Goal: Information Seeking & Learning: Learn about a topic

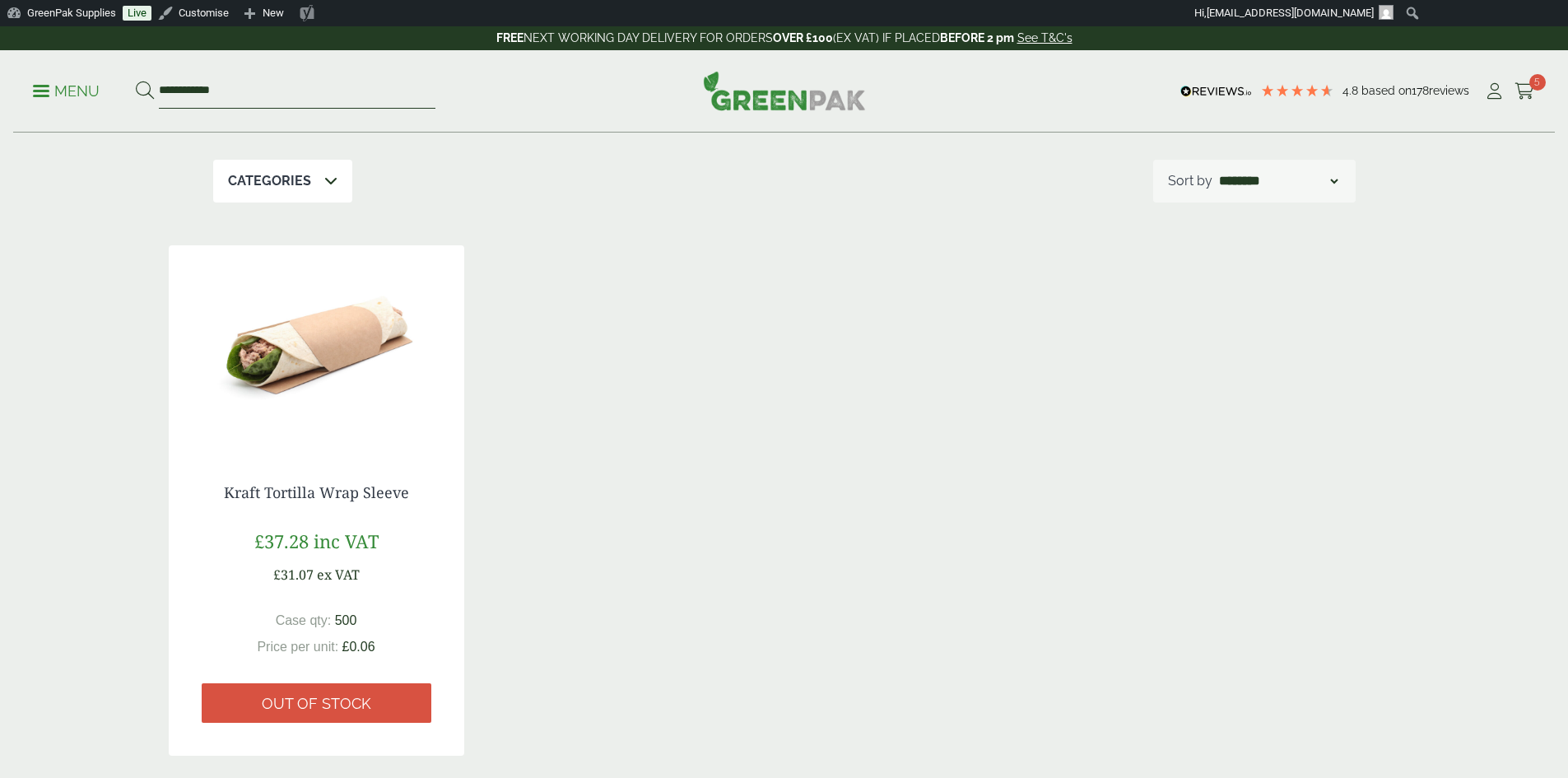
click at [262, 87] on input "**********" at bounding box center [297, 91] width 276 height 34
type input "*"
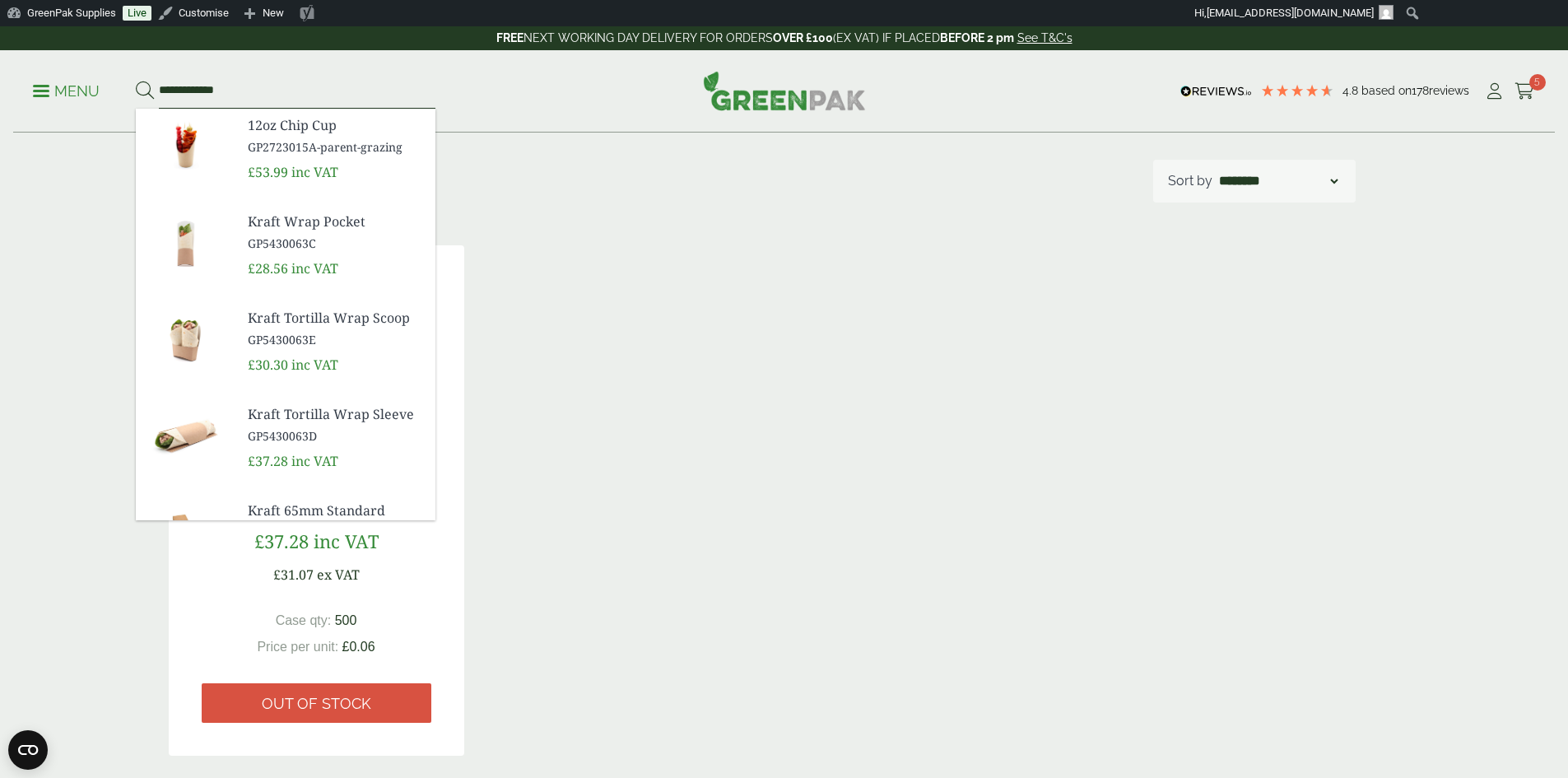
type input "**********"
click at [136, 81] on button at bounding box center [144, 91] width 18 height 21
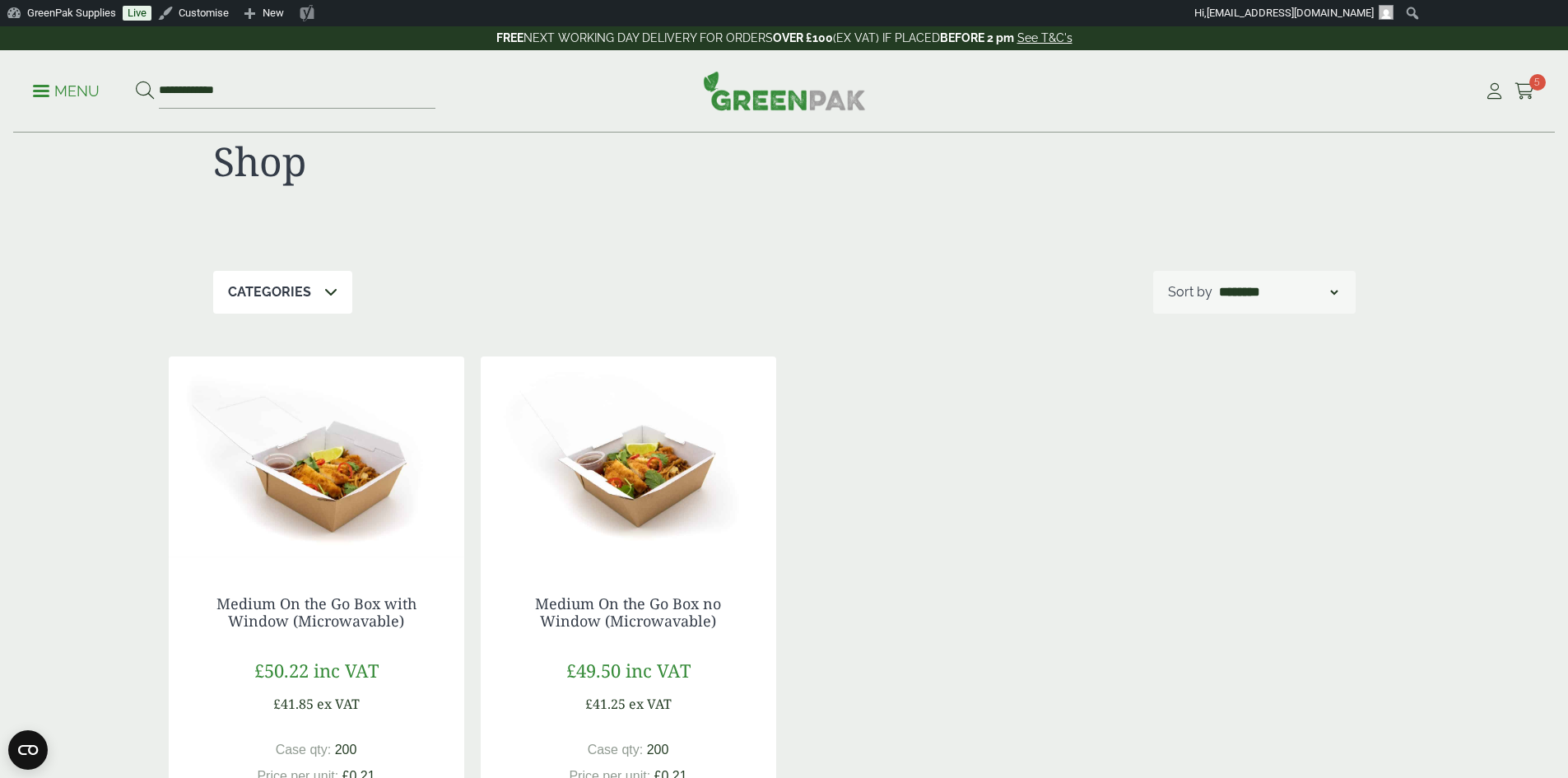
scroll to position [82, 0]
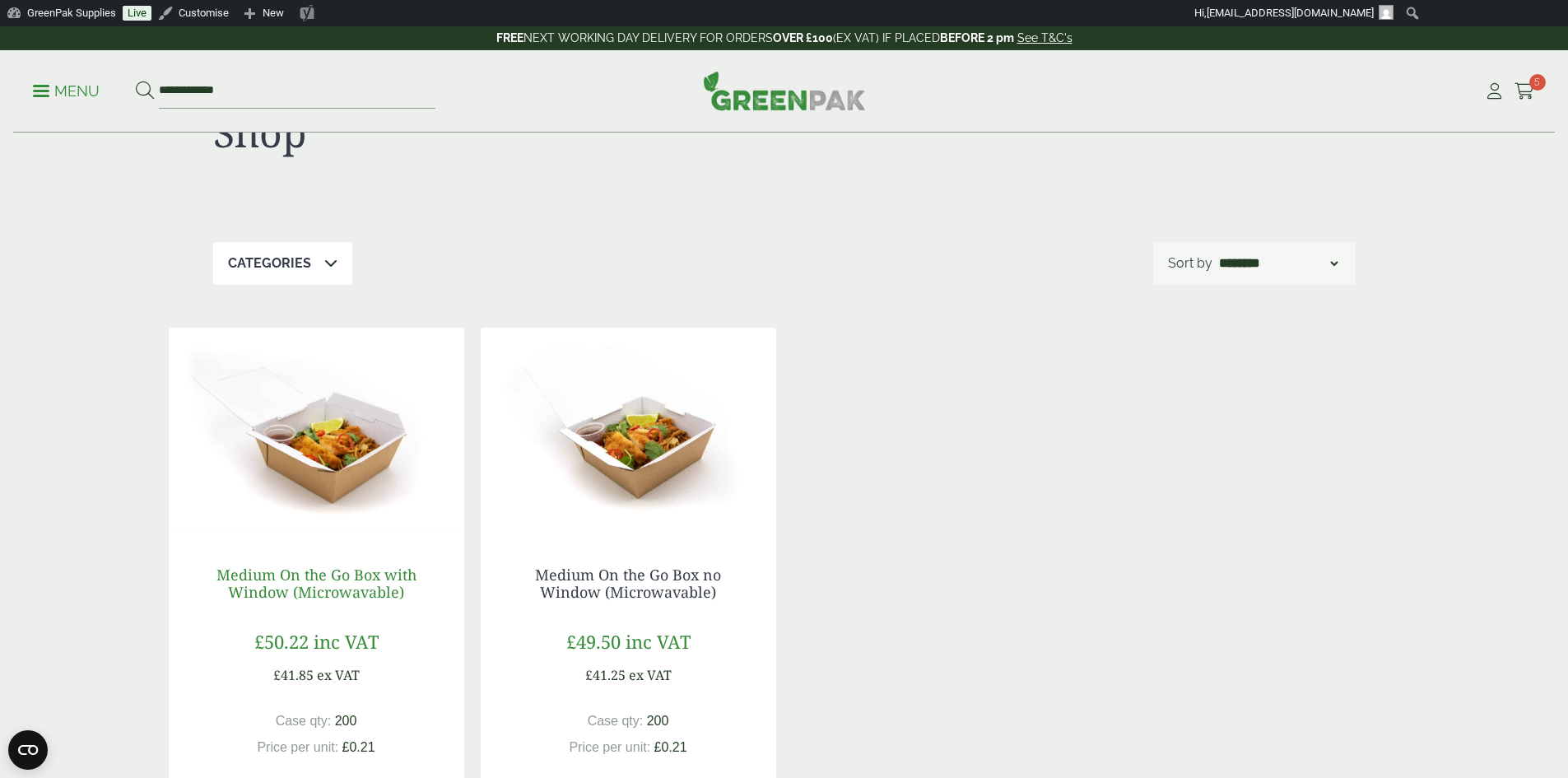
click at [334, 588] on link "Medium On the Go Box with Window (Microwavable)" at bounding box center [316, 583] width 200 height 38
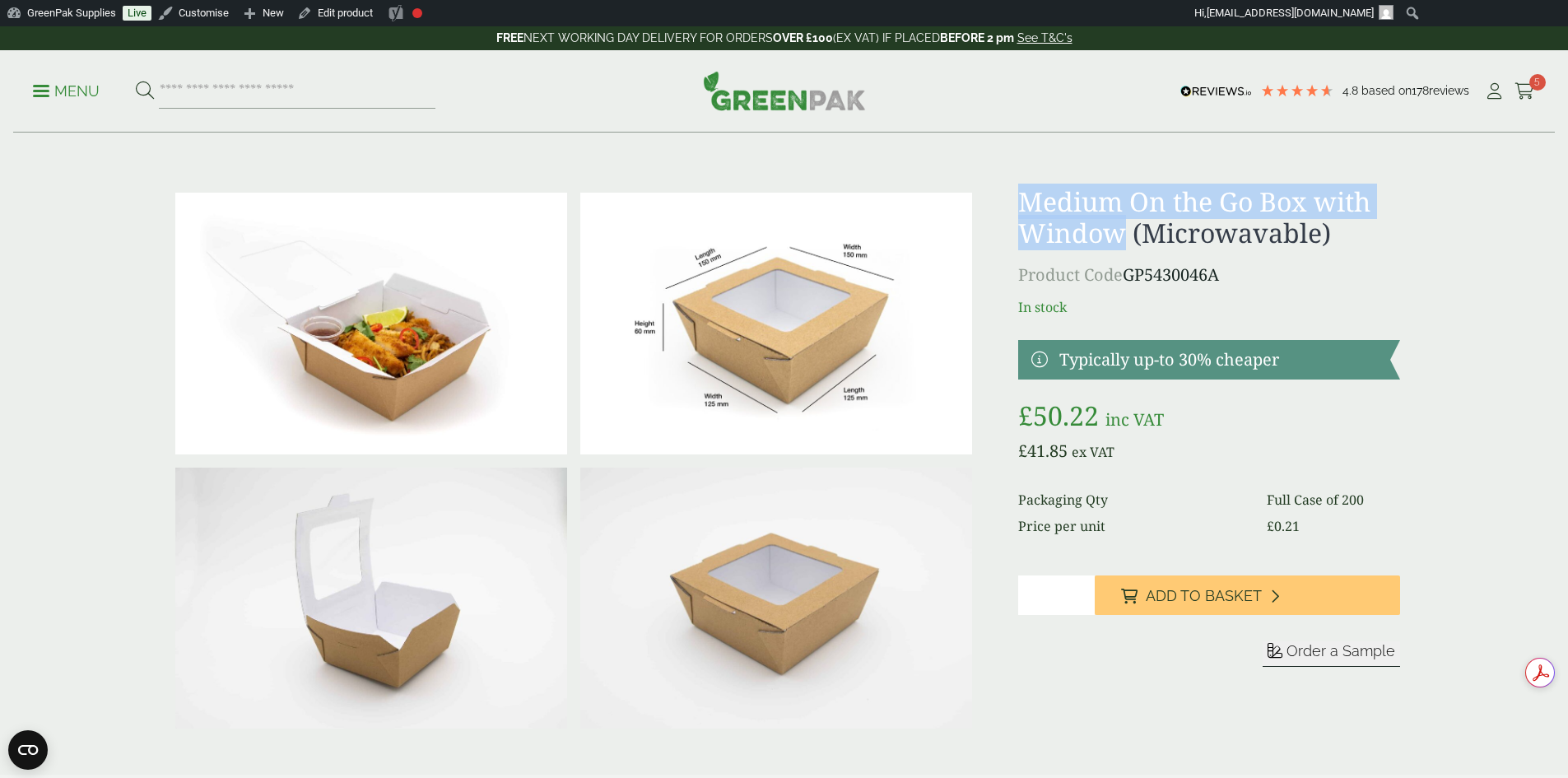
drag, startPoint x: 1023, startPoint y: 203, endPoint x: 1128, endPoint y: 238, distance: 110.7
click at [1128, 238] on h1 "Medium On the Go Box with Window (Microwavable)" at bounding box center [1209, 218] width 381 height 63
drag, startPoint x: 1336, startPoint y: 232, endPoint x: 1024, endPoint y: 210, distance: 312.8
click at [1024, 210] on h1 "Medium On the Go Box with Window (Microwavable)" at bounding box center [1209, 218] width 381 height 63
click at [1044, 212] on h1 "Medium On the Go Box with Window (Microwavable)" at bounding box center [1209, 218] width 381 height 63
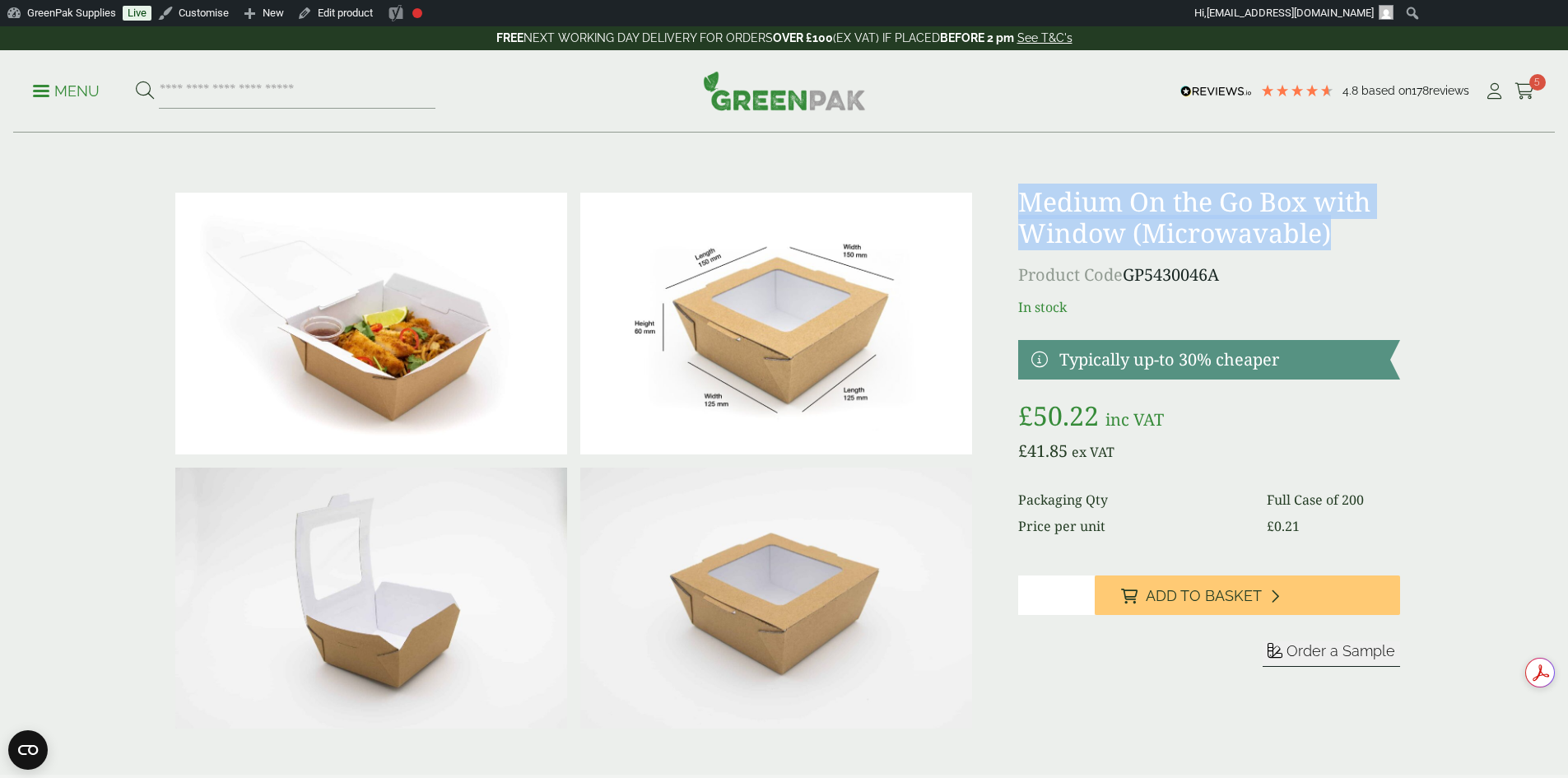
drag, startPoint x: 1023, startPoint y: 201, endPoint x: 1342, endPoint y: 232, distance: 320.5
click at [1342, 232] on h1 "Medium On the Go Box with Window (Microwavable)" at bounding box center [1209, 218] width 381 height 63
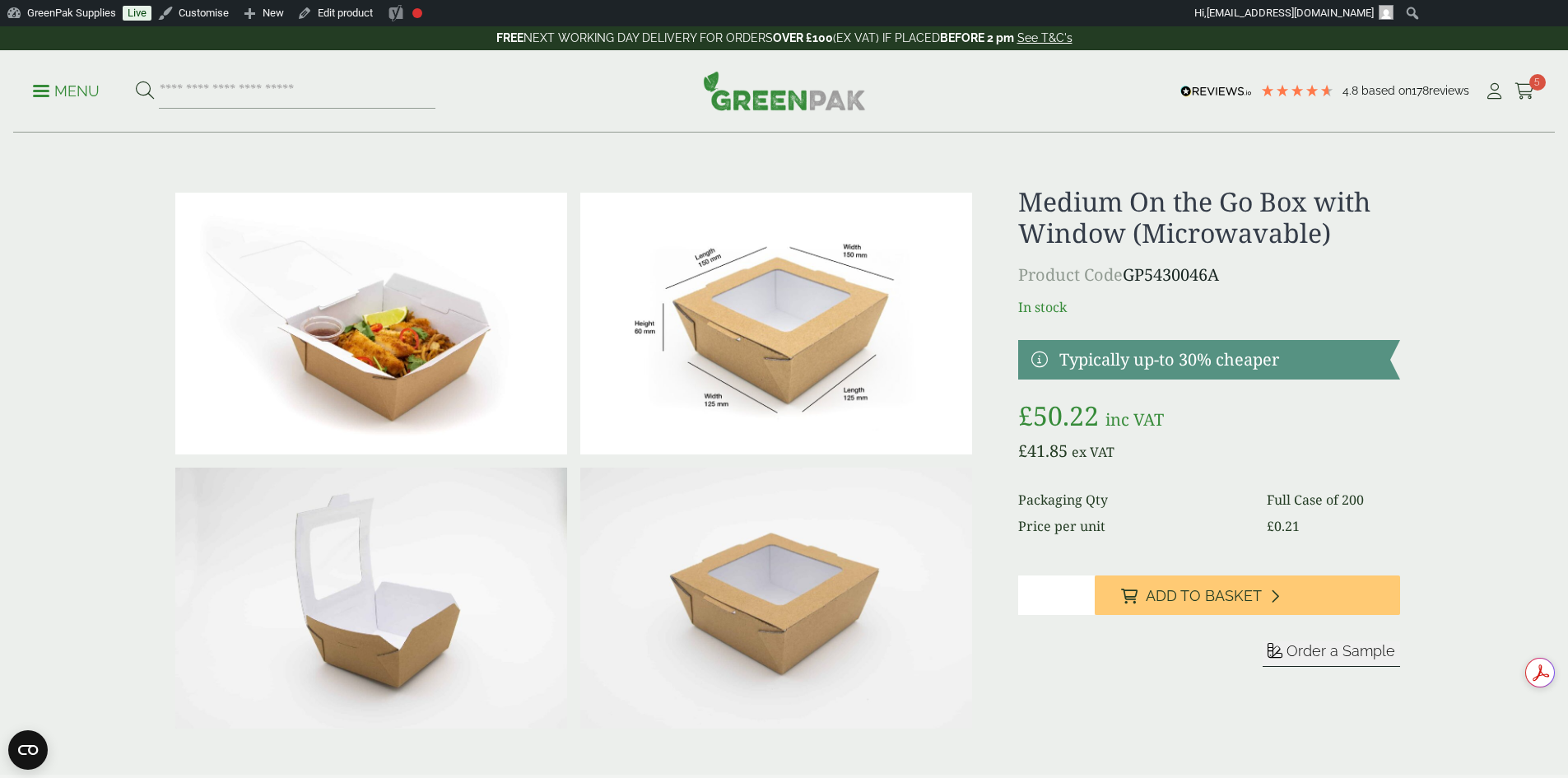
drag, startPoint x: 1018, startPoint y: 206, endPoint x: 1318, endPoint y: 252, distance: 303.5
click at [1318, 252] on div "Medium On the Go Box with Window (Microwavable) Product Code GP5430046A In stoc…" at bounding box center [1209, 461] width 381 height 549
click at [1274, 266] on p "Product Code GP5430046A" at bounding box center [1209, 274] width 381 height 25
drag, startPoint x: 1228, startPoint y: 276, endPoint x: 1023, endPoint y: 209, distance: 215.7
click at [1023, 209] on div "Medium On the Go Box with Window (Microwavable) Product Code GP5430046A In stoc…" at bounding box center [1209, 461] width 381 height 549
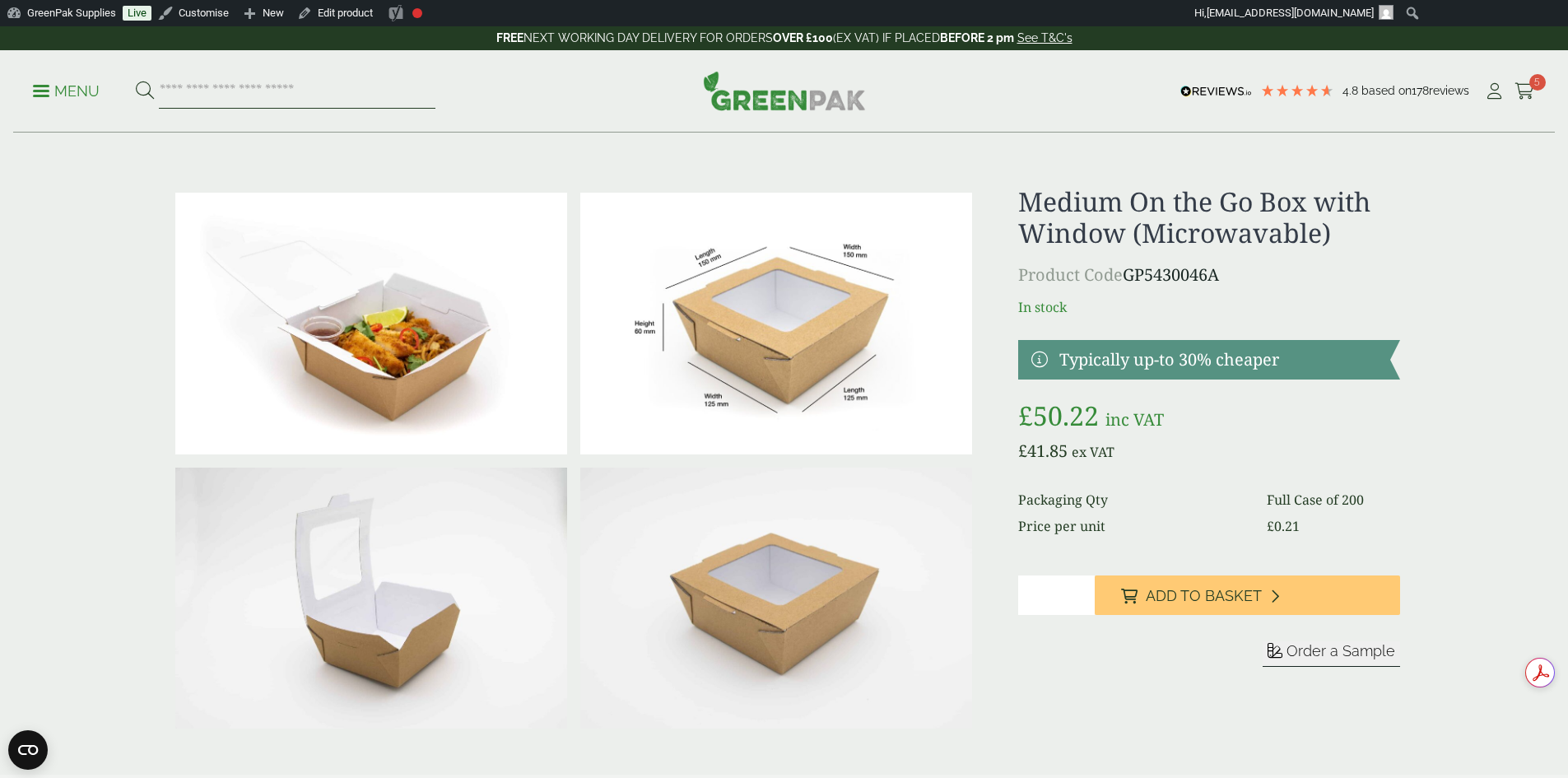
click at [296, 90] on input "search" at bounding box center [297, 91] width 276 height 34
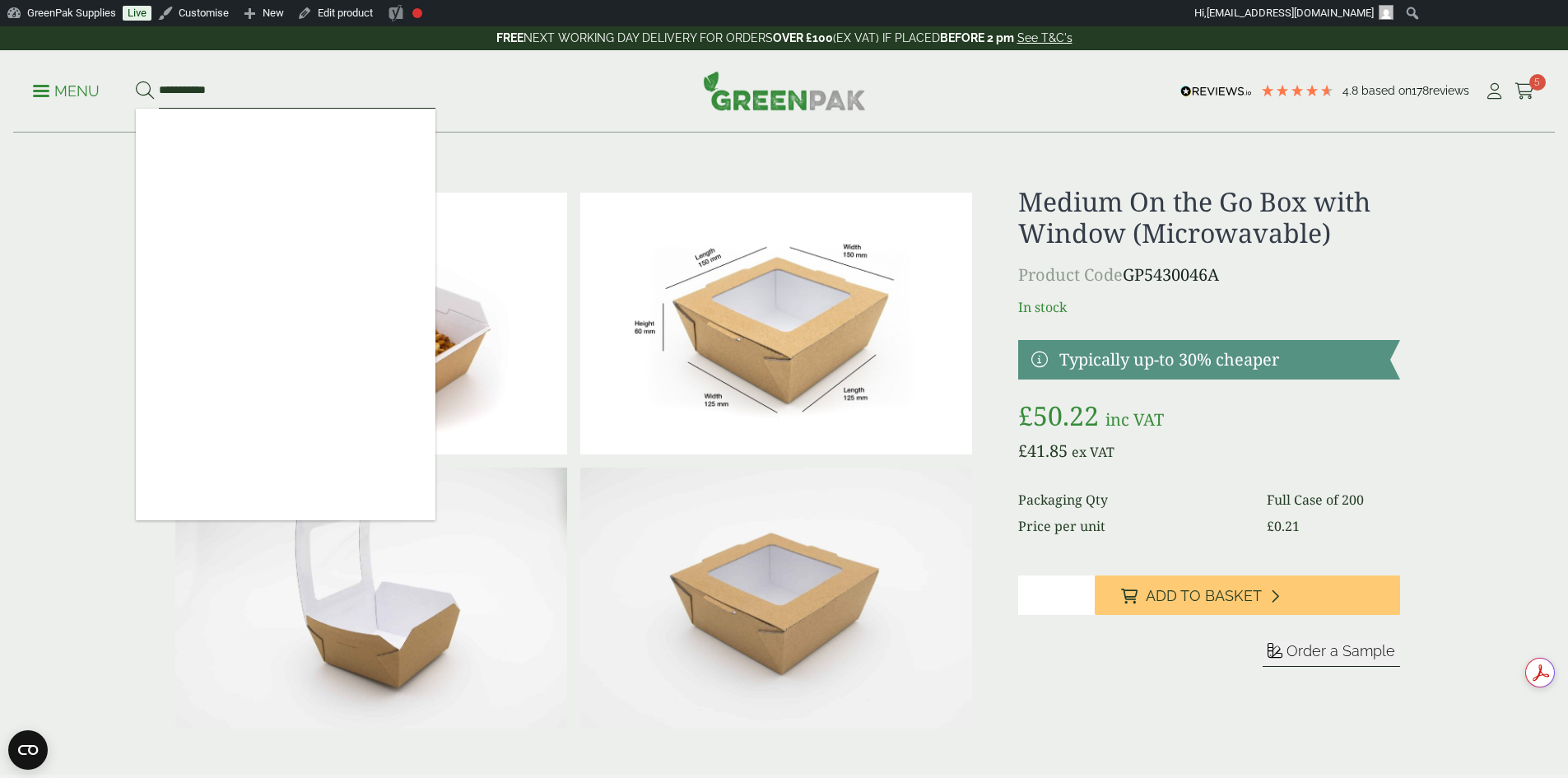
type input "**********"
click at [136, 81] on button at bounding box center [144, 91] width 18 height 21
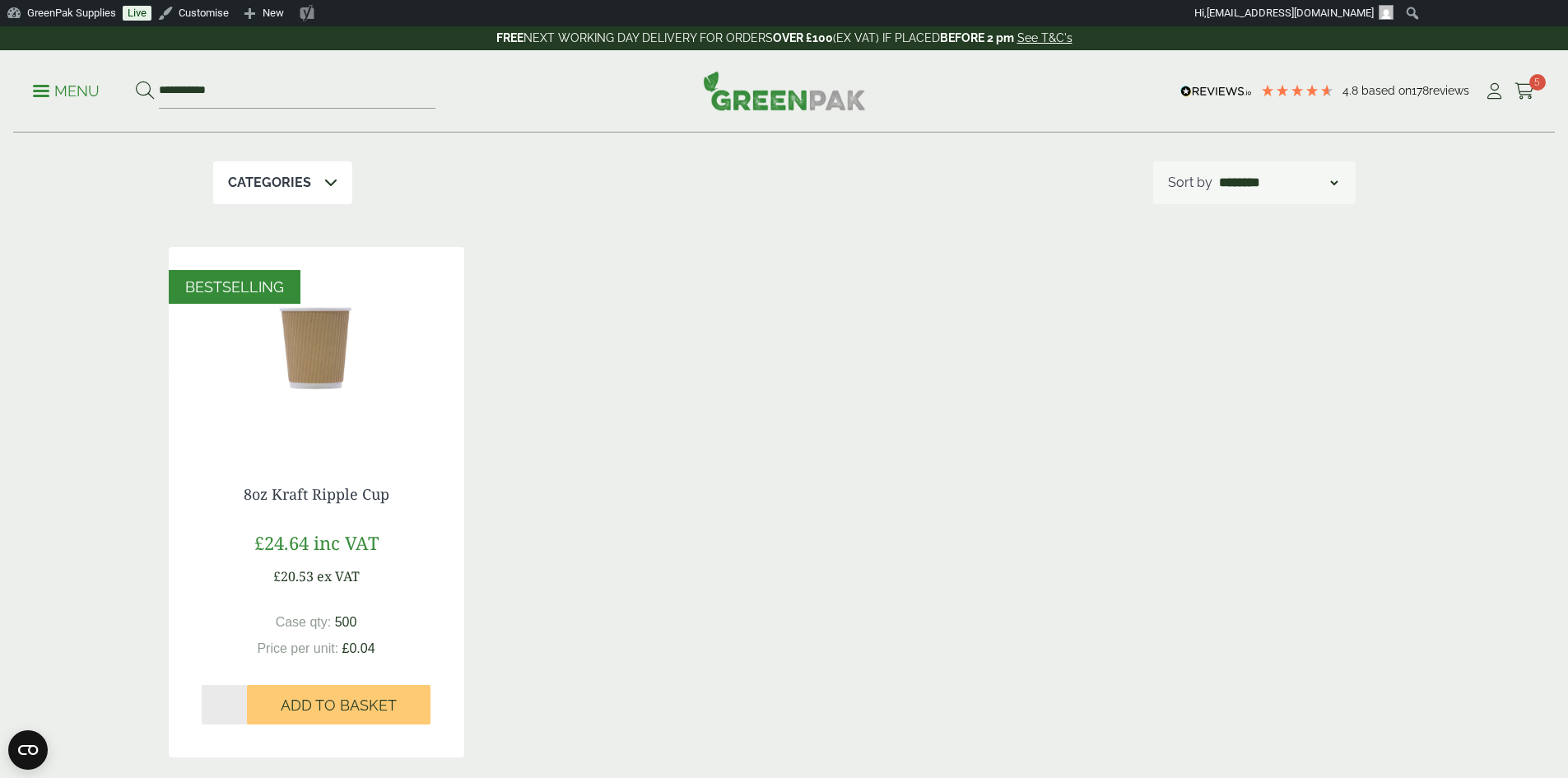
scroll to position [165, 0]
click at [318, 386] on img at bounding box center [317, 348] width 295 height 206
click at [329, 496] on link "8oz Kraft Ripple Cup" at bounding box center [317, 492] width 146 height 20
click at [302, 492] on link "8oz Kraft Ripple Cup" at bounding box center [317, 492] width 146 height 20
